Goal: Information Seeking & Learning: Find specific fact

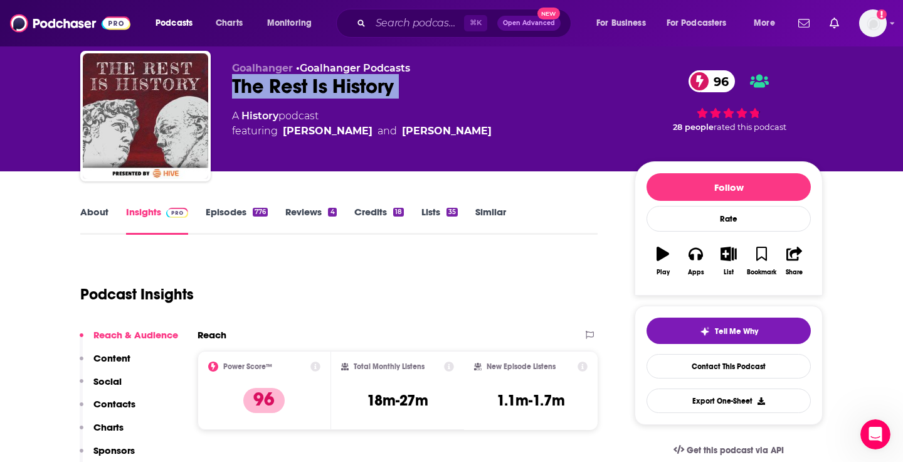
scroll to position [33, 0]
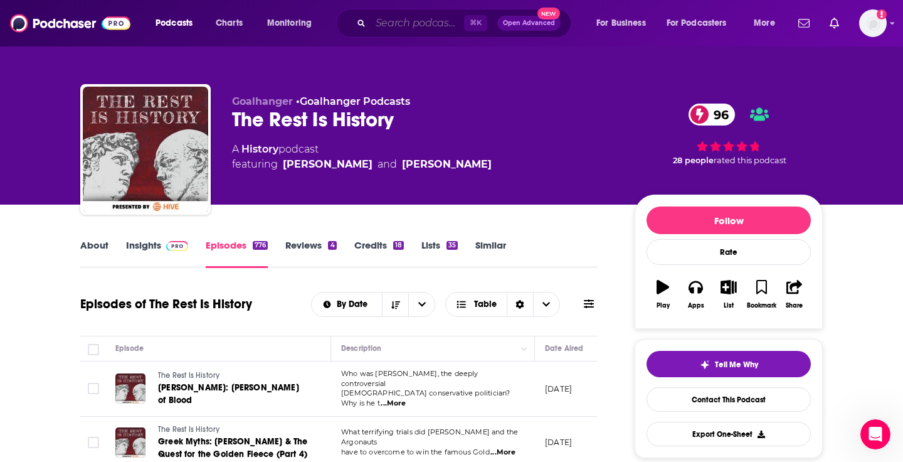
click at [398, 26] on input "Search podcasts, credits, & more..." at bounding box center [417, 23] width 93 height 20
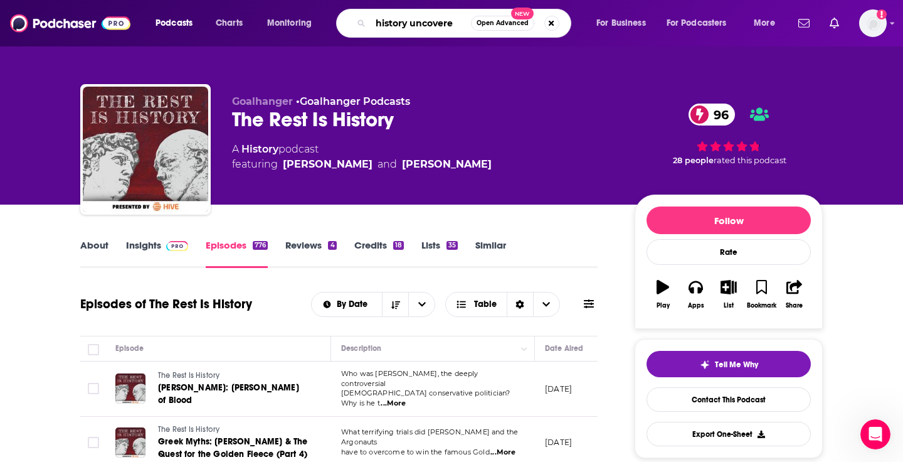
type input "history uncovered"
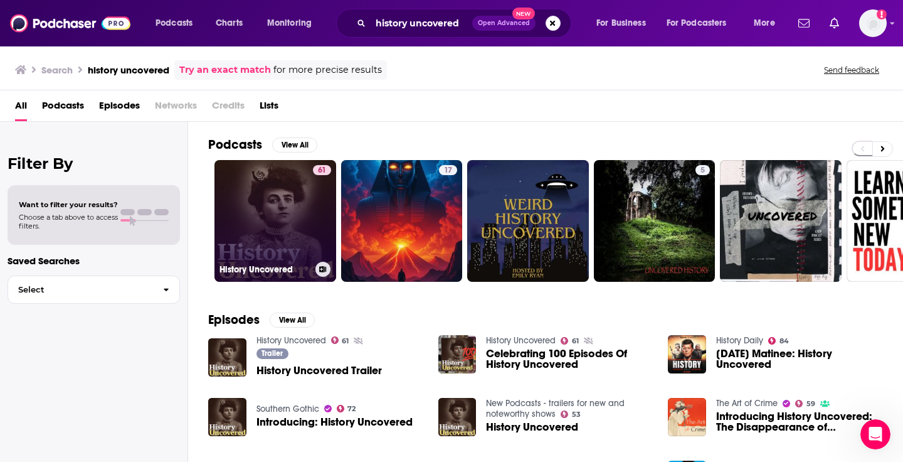
click at [262, 233] on link "61 History Uncovered" at bounding box center [275, 221] width 122 height 122
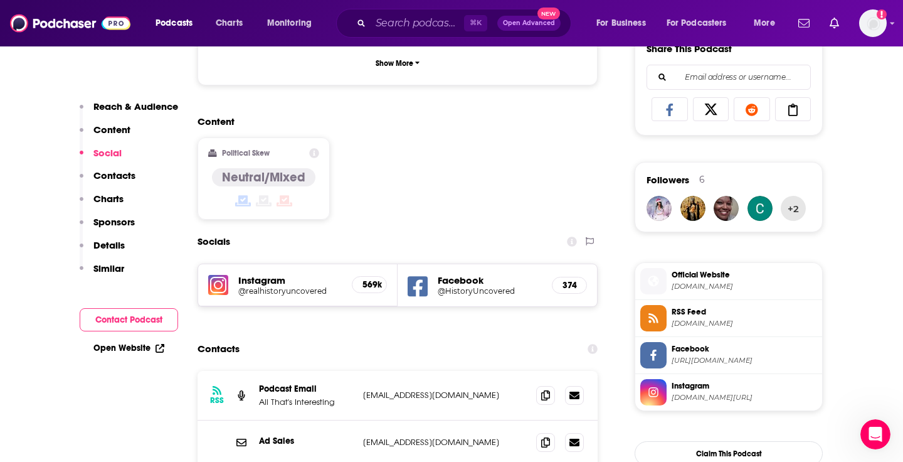
scroll to position [907, 0]
click at [206, 263] on div "Instagram @realhistoryuncovered 569k" at bounding box center [297, 284] width 199 height 42
click at [218, 274] on img at bounding box center [218, 284] width 20 height 20
